Goal: Task Accomplishment & Management: Manage account settings

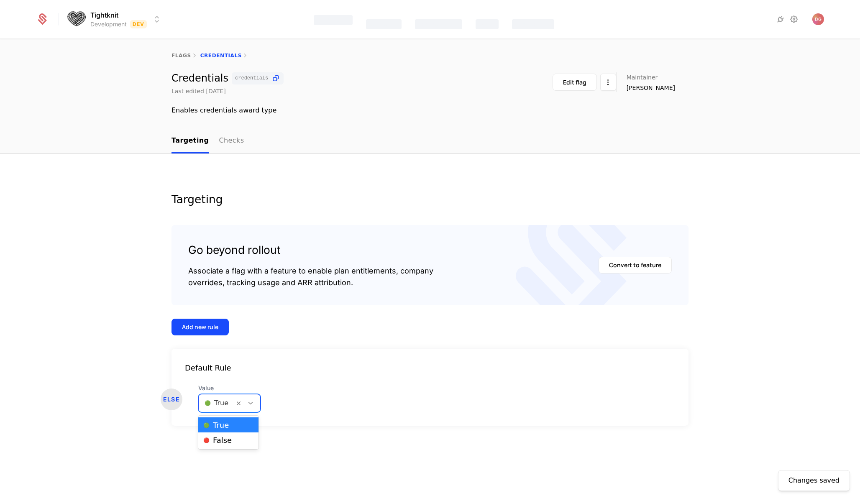
click at [251, 403] on icon at bounding box center [251, 404] width 8 height 8
click at [226, 439] on span "🔴 False" at bounding box center [217, 441] width 28 height 8
click at [256, 399] on div at bounding box center [247, 404] width 26 height 18
click at [223, 445] on div "🔴 False" at bounding box center [228, 440] width 60 height 15
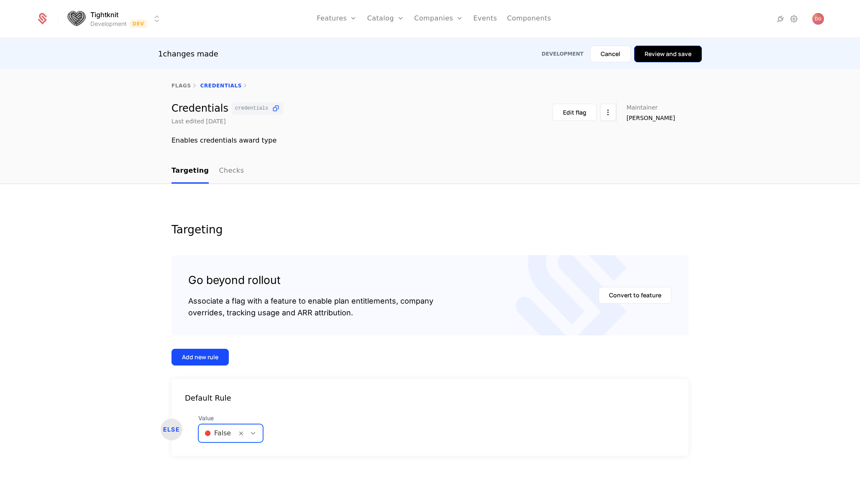
click at [667, 52] on button "Review and save" at bounding box center [668, 54] width 68 height 17
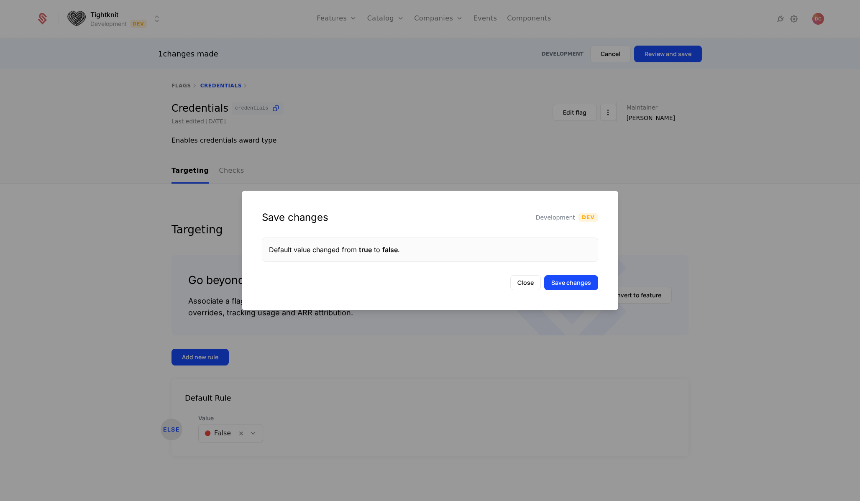
click at [572, 274] on div "Save changes Development Dev Default value changed from true to false . Close S…" at bounding box center [430, 251] width 377 height 120
click at [571, 281] on button "Save changes" at bounding box center [571, 282] width 54 height 15
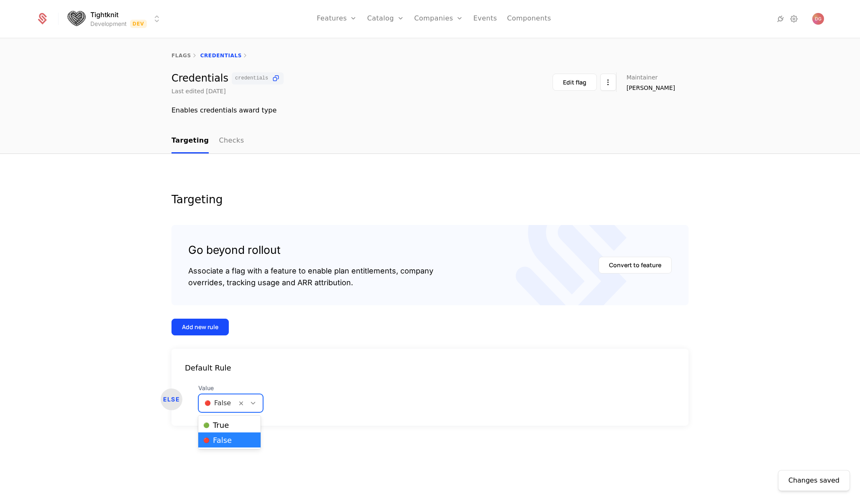
click at [252, 397] on div at bounding box center [250, 404] width 26 height 18
click at [231, 429] on div "🟢 True" at bounding box center [229, 425] width 52 height 8
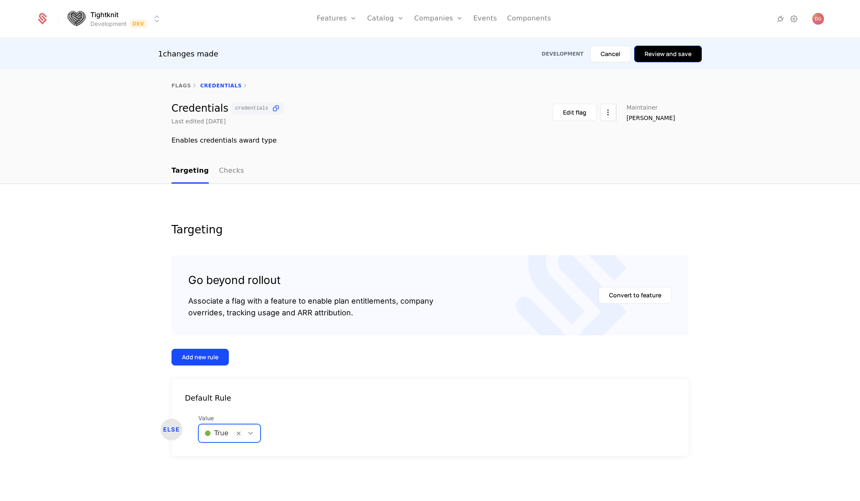
click at [667, 62] on button "Review and save" at bounding box center [668, 54] width 68 height 17
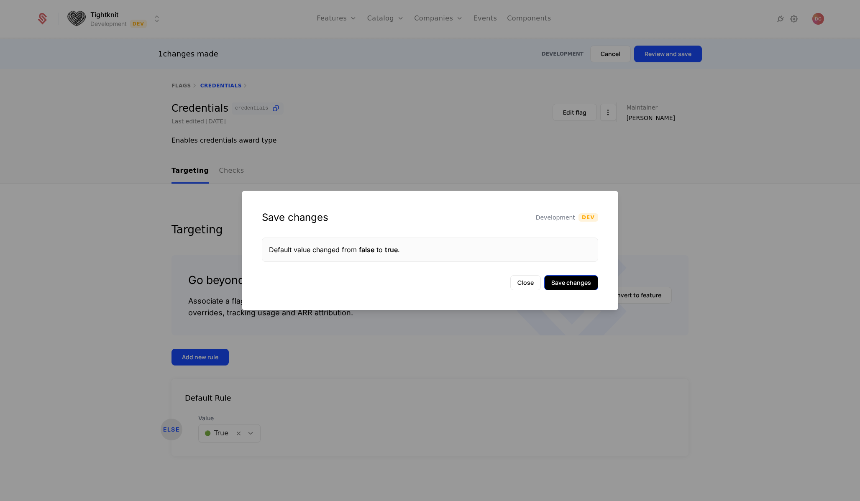
click at [559, 282] on button "Save changes" at bounding box center [571, 282] width 54 height 15
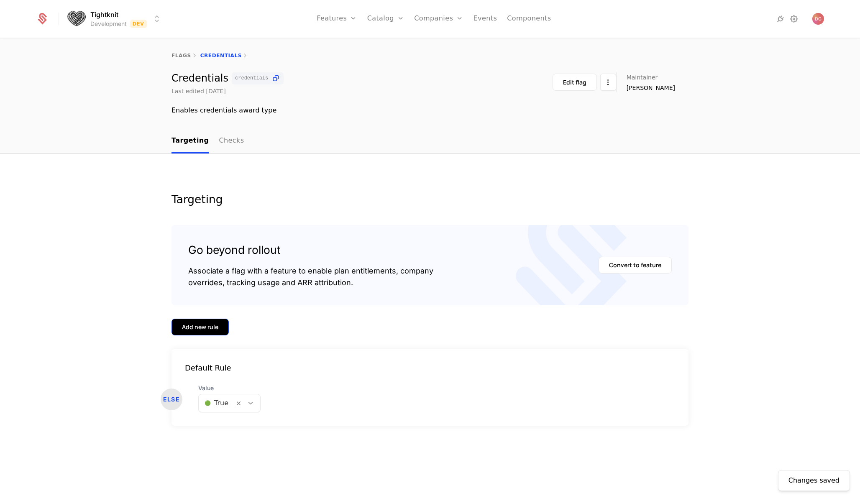
click at [215, 326] on div "Add new rule" at bounding box center [200, 327] width 36 height 8
